Goal: Task Accomplishment & Management: Use online tool/utility

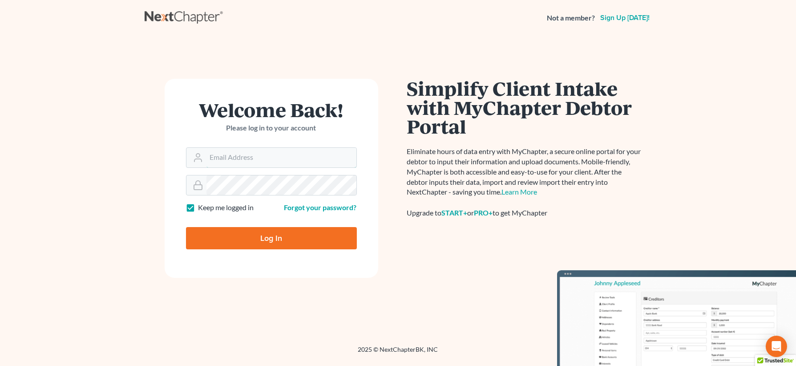
type input "[EMAIL_ADDRESS][PERSON_NAME][DOMAIN_NAME]"
click at [276, 233] on input "Log In" at bounding box center [271, 238] width 171 height 22
type input "Thinking..."
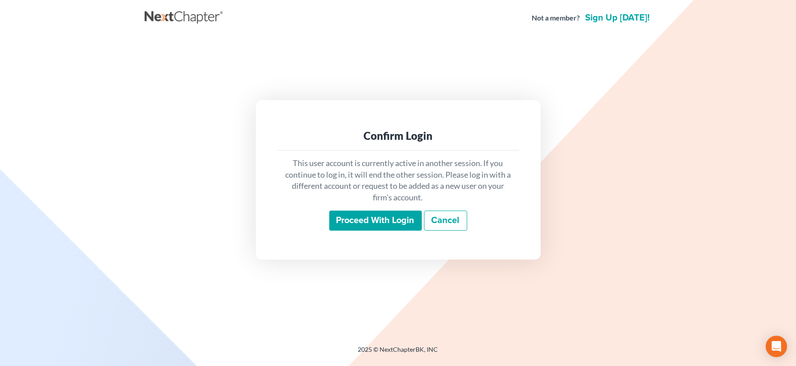
click at [367, 229] on input "Proceed with login" at bounding box center [375, 220] width 92 height 20
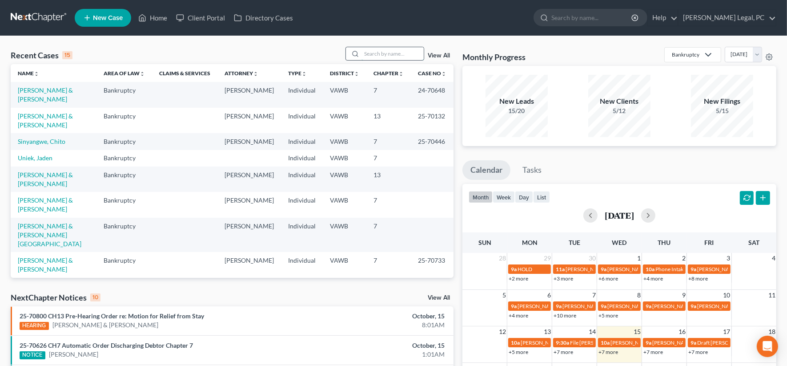
click at [376, 59] on input "search" at bounding box center [393, 53] width 62 height 13
type input "goodson"
